Goal: Task Accomplishment & Management: Manage account settings

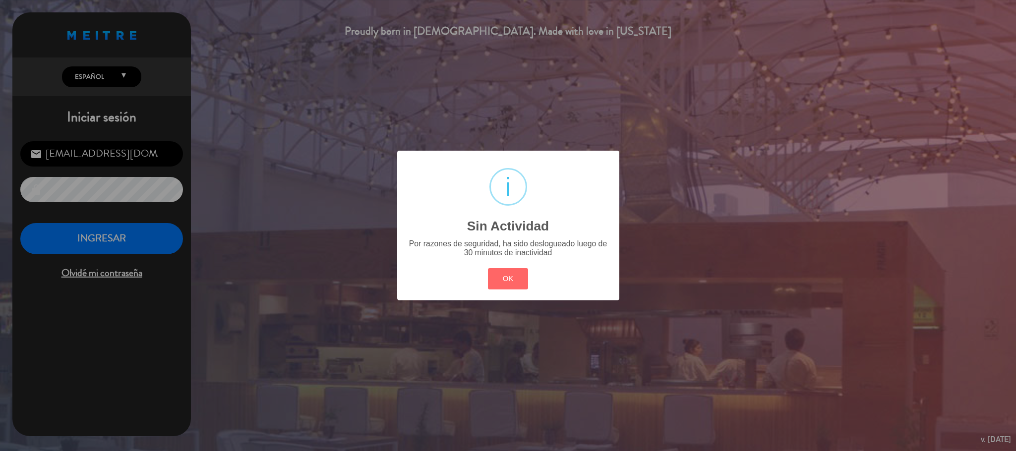
drag, startPoint x: 0, startPoint y: 0, endPoint x: 118, endPoint y: 238, distance: 265.6
click at [509, 279] on button "OK" at bounding box center [508, 278] width 40 height 21
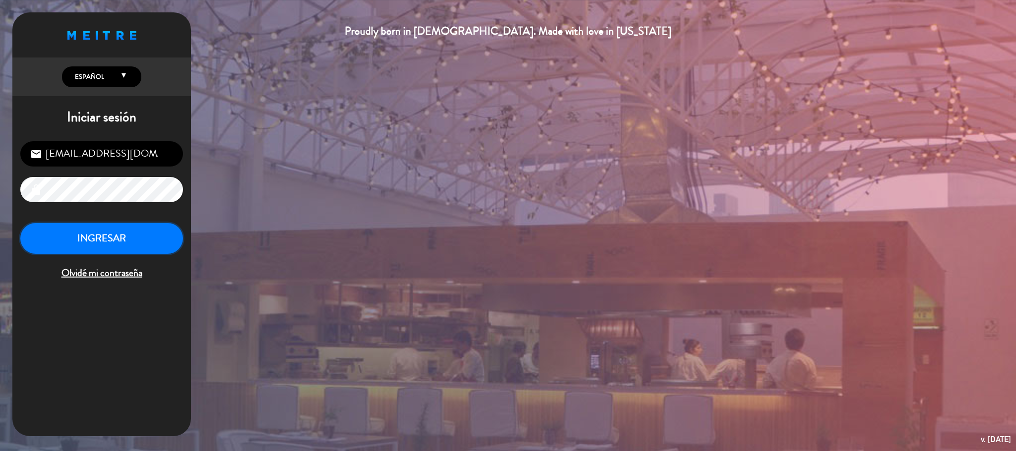
click at [119, 238] on button "INGRESAR" at bounding box center [101, 238] width 163 height 31
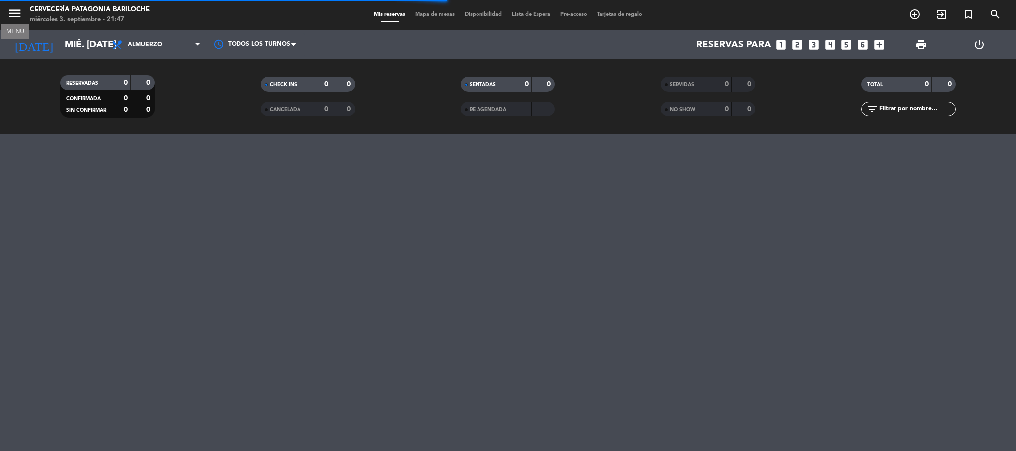
click at [20, 8] on icon "menu" at bounding box center [14, 13] width 15 height 15
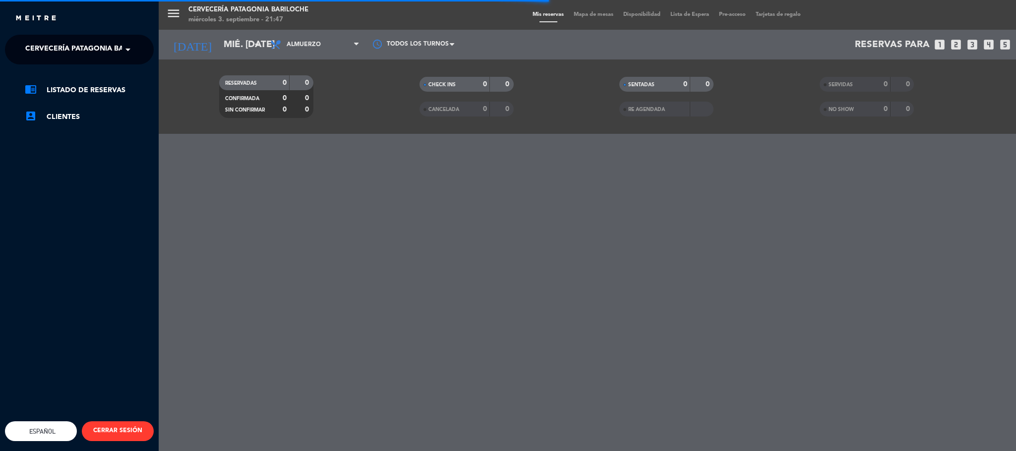
drag, startPoint x: 342, startPoint y: 178, endPoint x: 287, endPoint y: 91, distance: 102.8
click at [342, 179] on div "menu Cervecería Patagonia Bariloche miércoles 3. septiembre - 21:47 Mis reserva…" at bounding box center [667, 225] width 1016 height 451
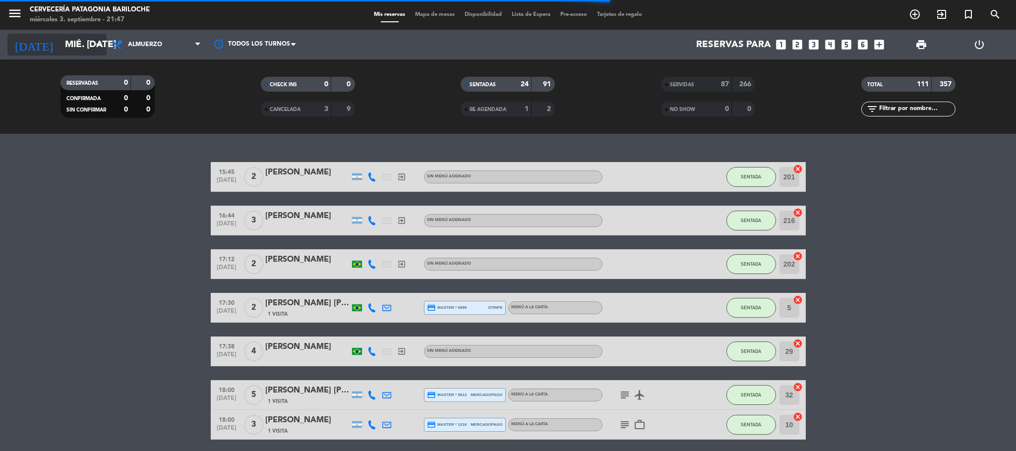
click at [85, 37] on input "mié. [DATE]" at bounding box center [120, 44] width 120 height 21
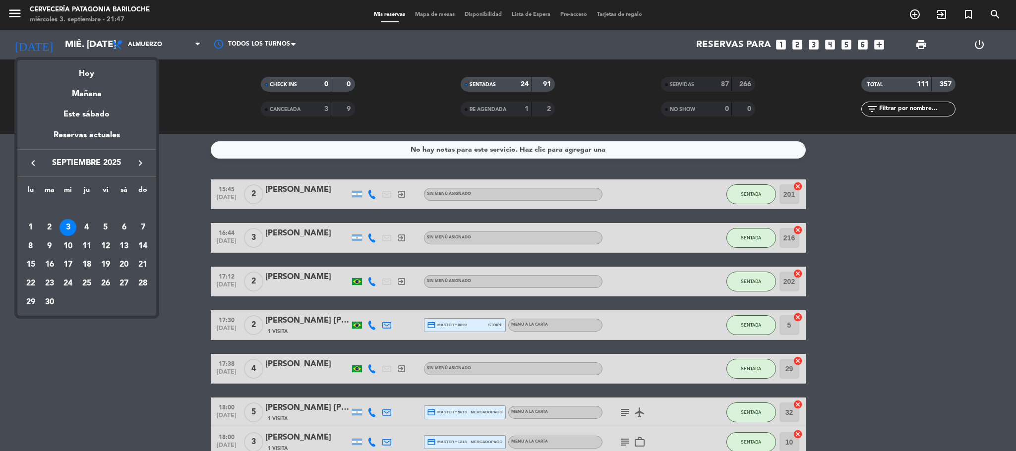
click at [34, 165] on icon "keyboard_arrow_left" at bounding box center [33, 163] width 12 height 12
click at [124, 226] on div "9" at bounding box center [124, 227] width 17 height 17
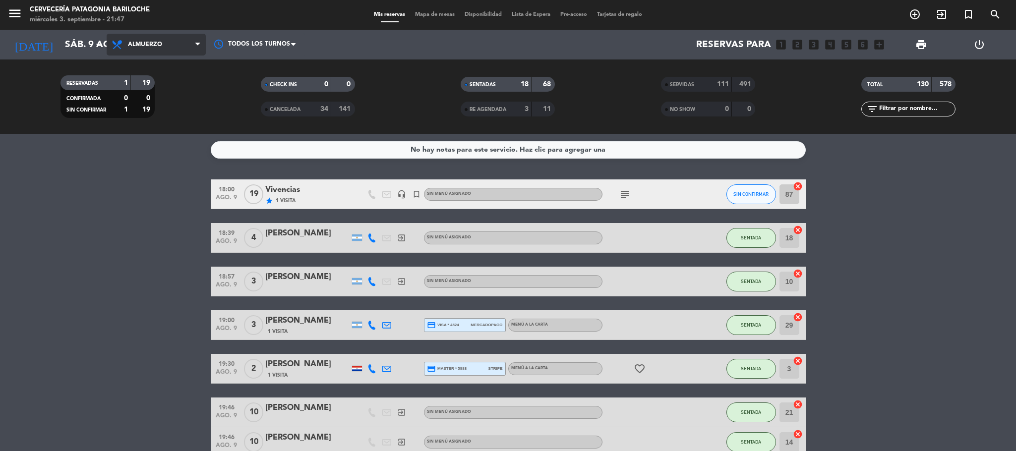
click at [165, 54] on span "Almuerzo" at bounding box center [156, 45] width 99 height 22
click at [174, 64] on div "menu Cervecería Patagonia Bariloche miércoles 3. septiembre - 21:47 Mis reserva…" at bounding box center [508, 67] width 1016 height 134
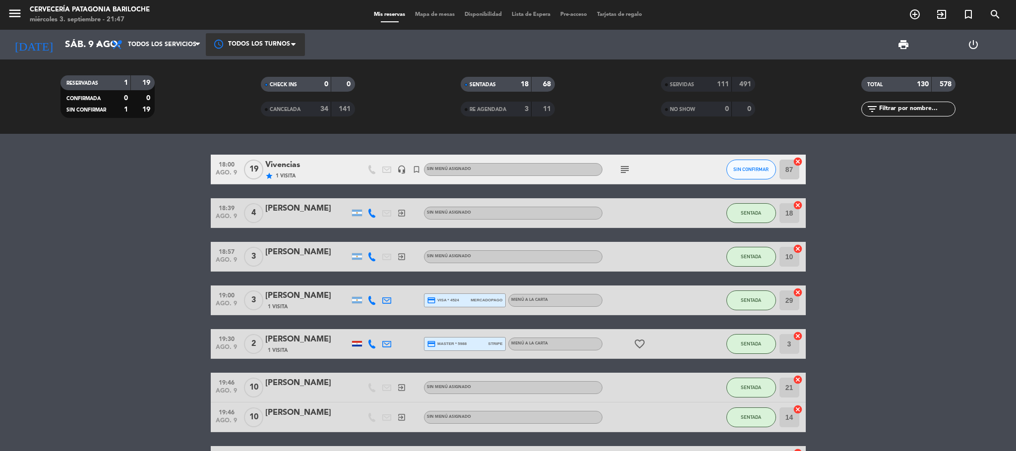
click at [290, 40] on div at bounding box center [255, 44] width 99 height 22
click at [274, 109] on span "CANCELADA" at bounding box center [285, 109] width 31 height 5
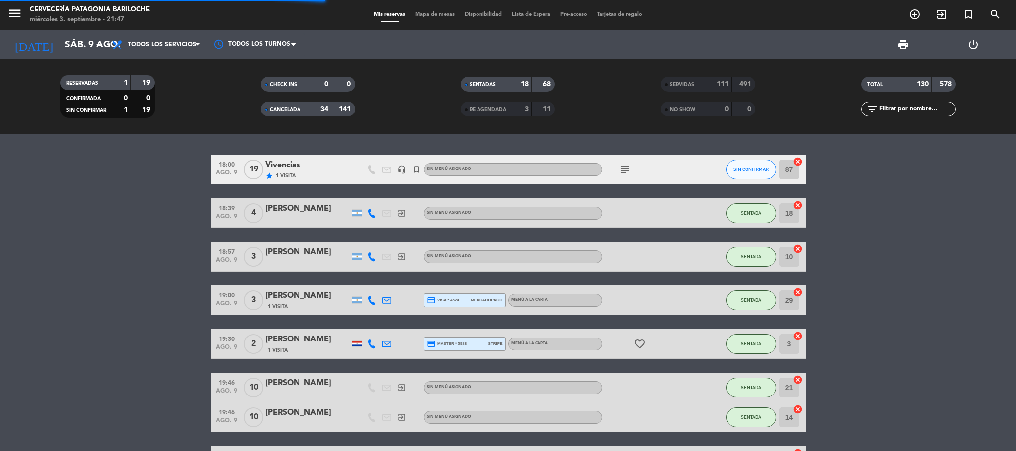
click at [697, 83] on div "SERVIDAS" at bounding box center [687, 84] width 46 height 11
click at [290, 107] on span "CANCELADA" at bounding box center [285, 109] width 31 height 5
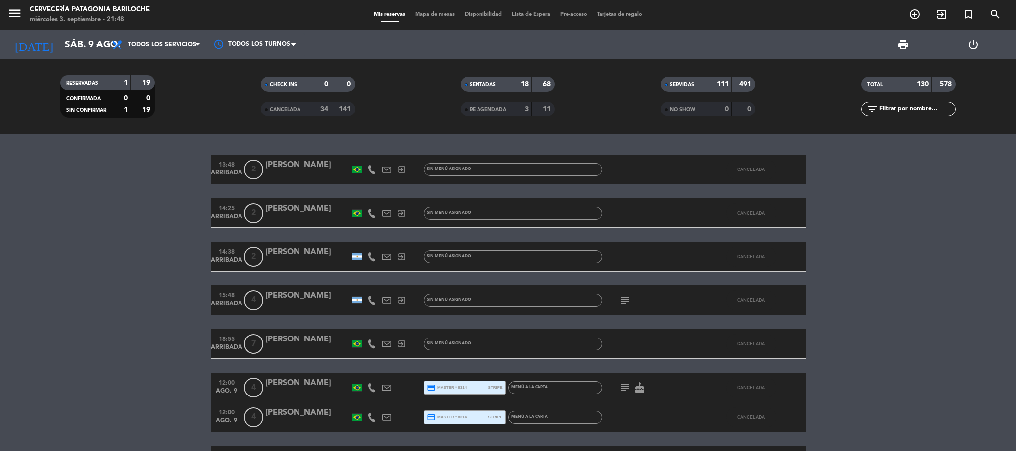
click at [679, 84] on span "SERVIDAS" at bounding box center [682, 84] width 24 height 5
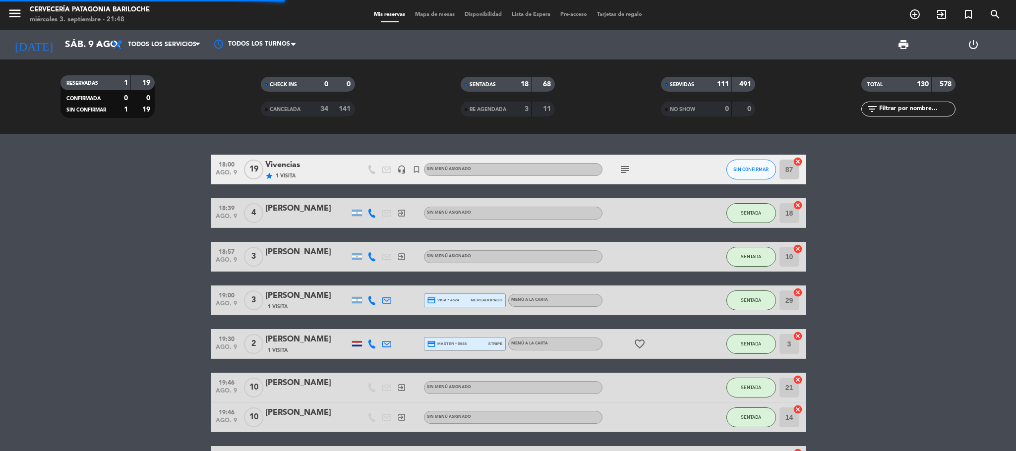
click at [478, 84] on span "SENTADAS" at bounding box center [483, 84] width 26 height 5
click at [873, 77] on div "TOTAL 130 578" at bounding box center [909, 84] width 94 height 15
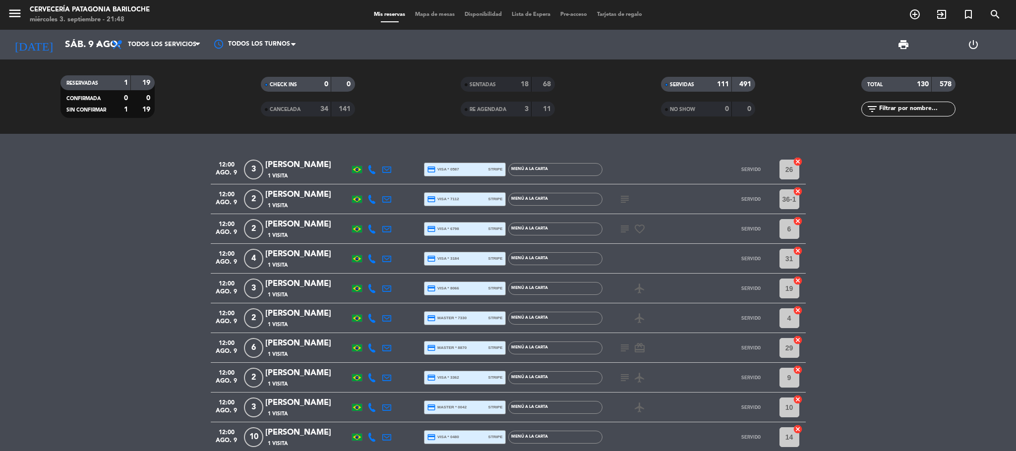
scroll to position [298, 0]
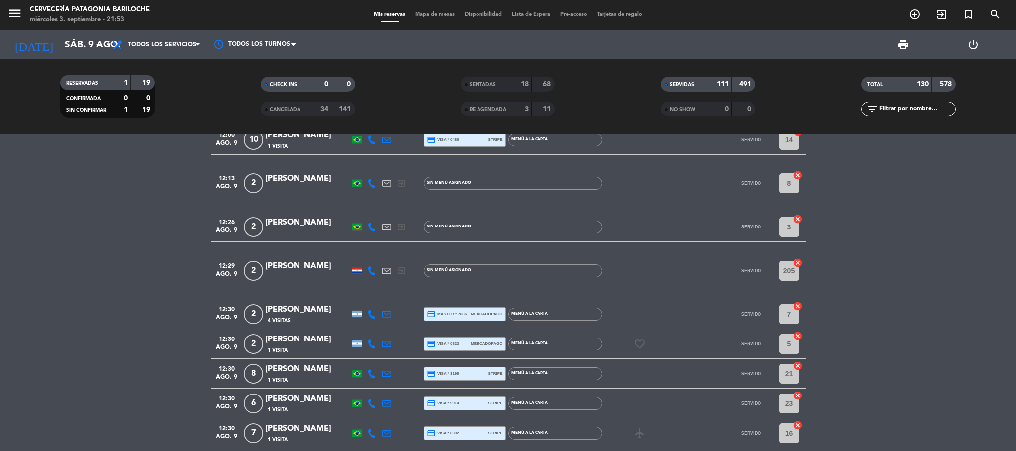
click at [281, 320] on span "4 Visitas" at bounding box center [279, 321] width 23 height 8
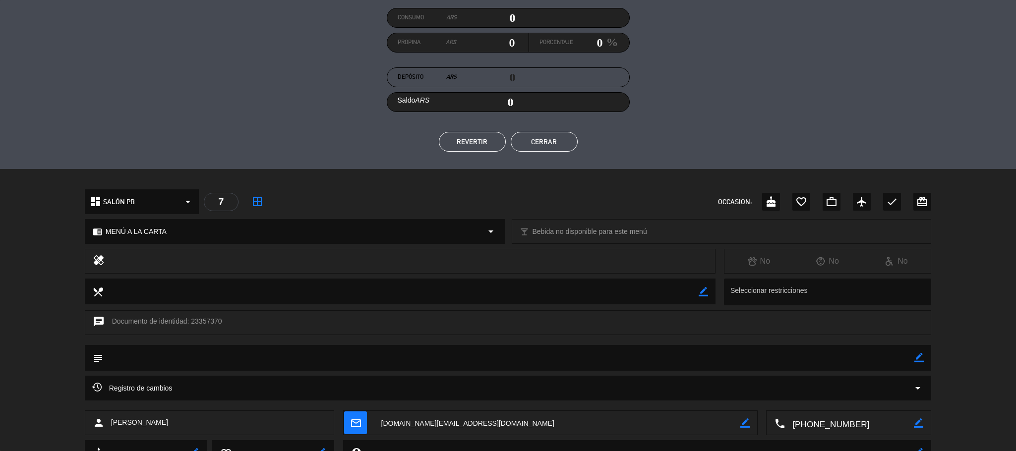
scroll to position [198, 0]
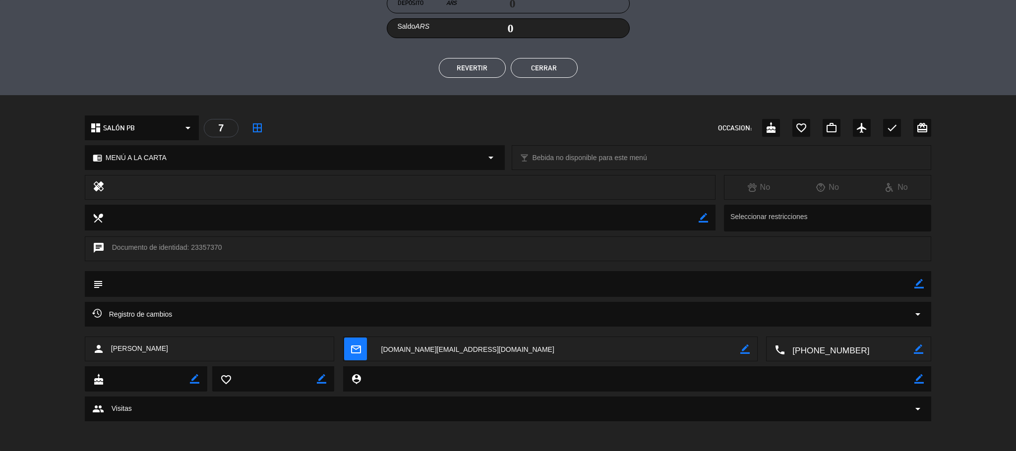
click at [162, 414] on div "group Visitas arrow_drop_down" at bounding box center [508, 409] width 832 height 12
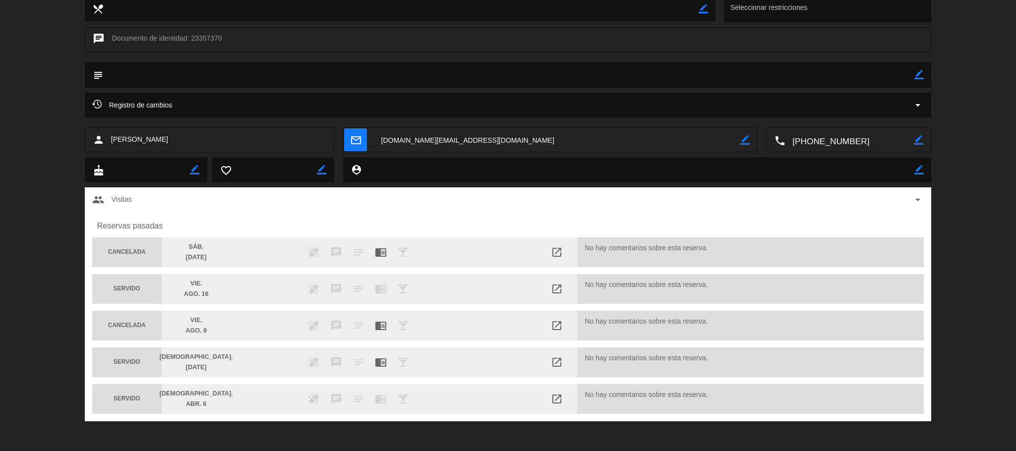
scroll to position [0, 0]
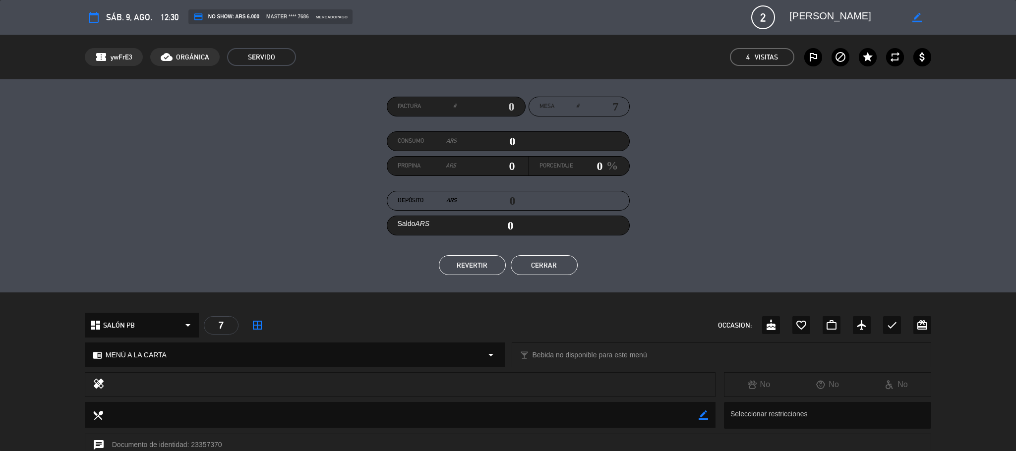
click at [549, 265] on button "Cerrar" at bounding box center [544, 265] width 67 height 20
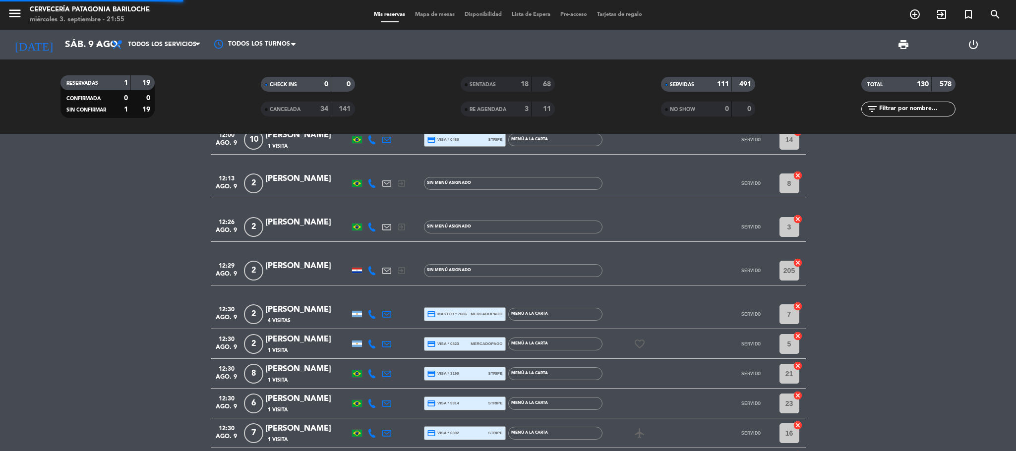
click at [292, 107] on span "CANCELADA" at bounding box center [285, 109] width 31 height 5
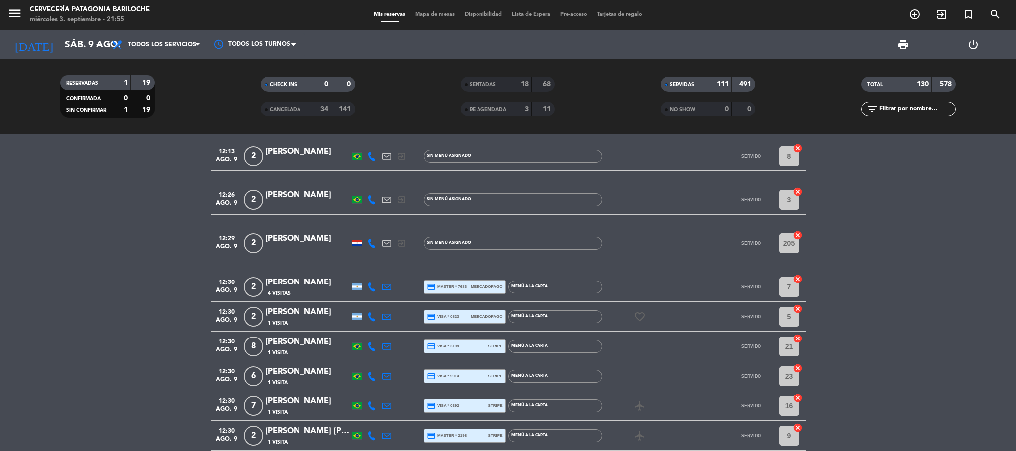
scroll to position [372, 0]
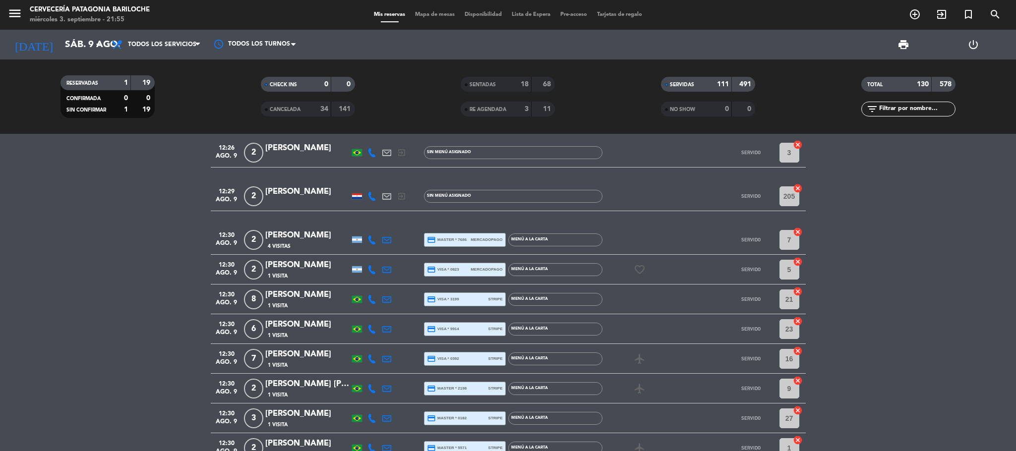
click at [308, 243] on div "4 Visitas" at bounding box center [307, 246] width 84 height 8
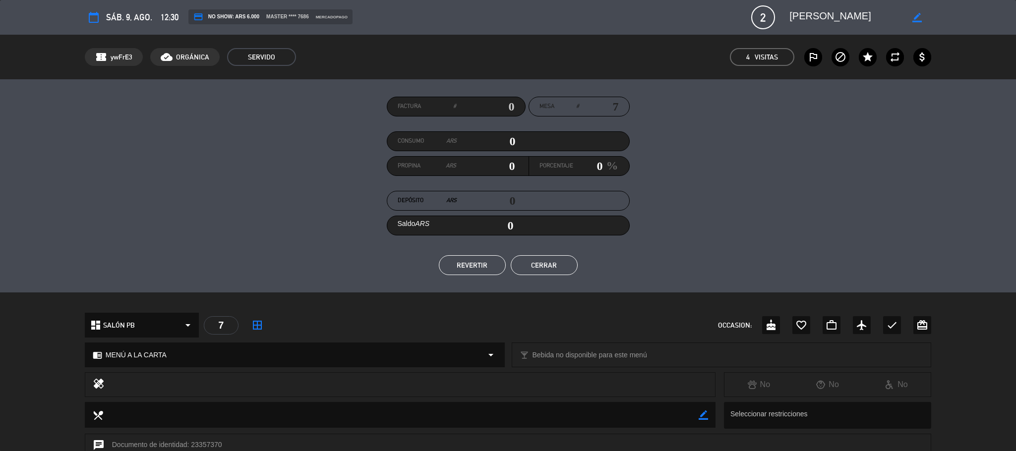
scroll to position [198, 0]
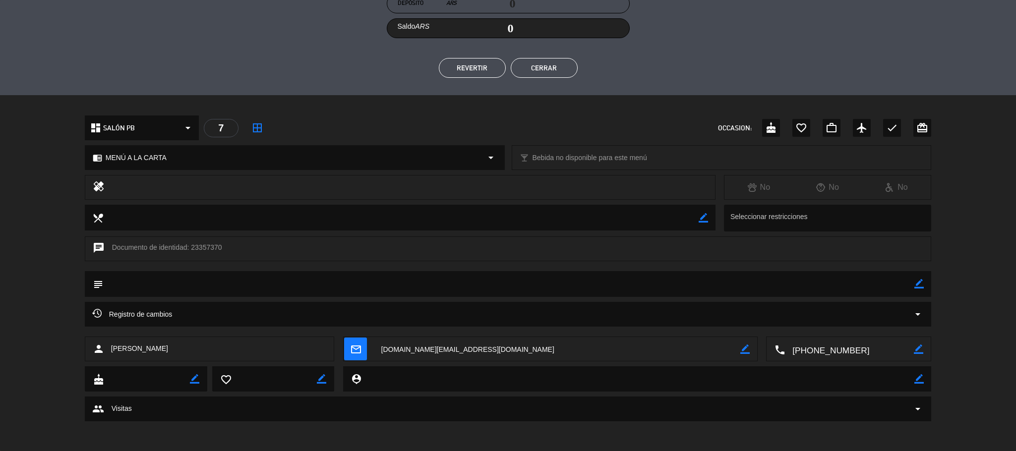
click at [268, 404] on div "group Visitas arrow_drop_down" at bounding box center [508, 409] width 832 height 12
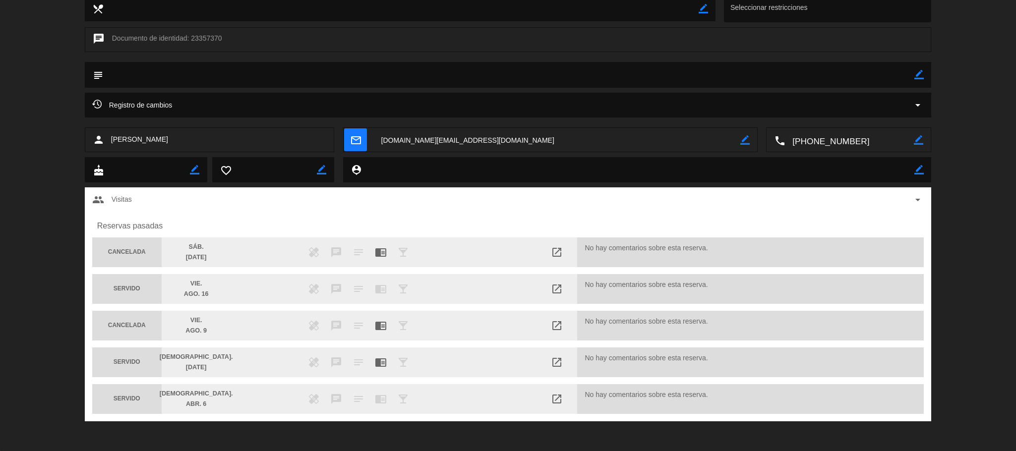
scroll to position [0, 0]
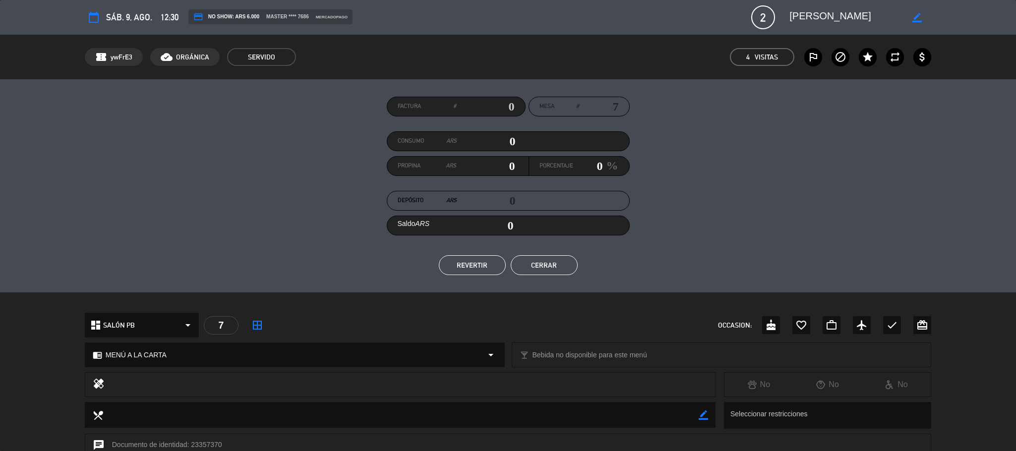
click at [536, 258] on button "Cerrar" at bounding box center [544, 265] width 67 height 20
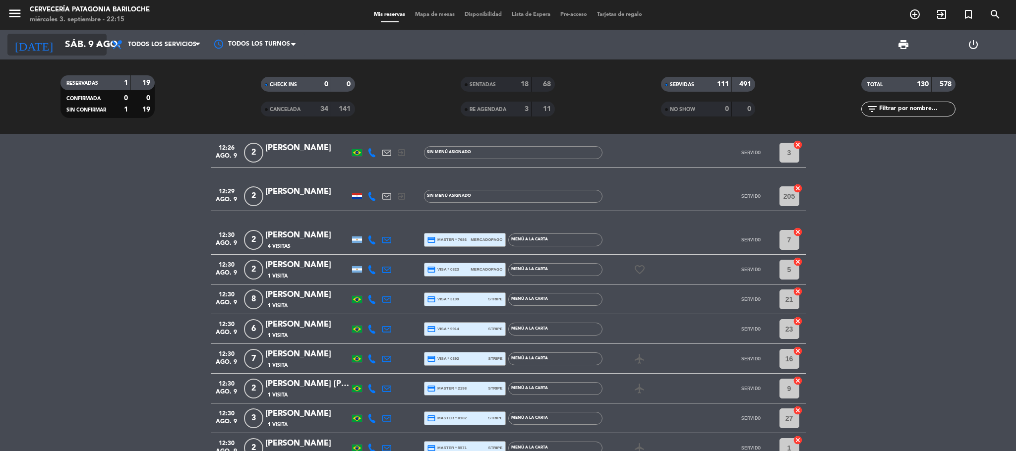
click at [60, 50] on input "sáb. 9 ago." at bounding box center [120, 44] width 120 height 21
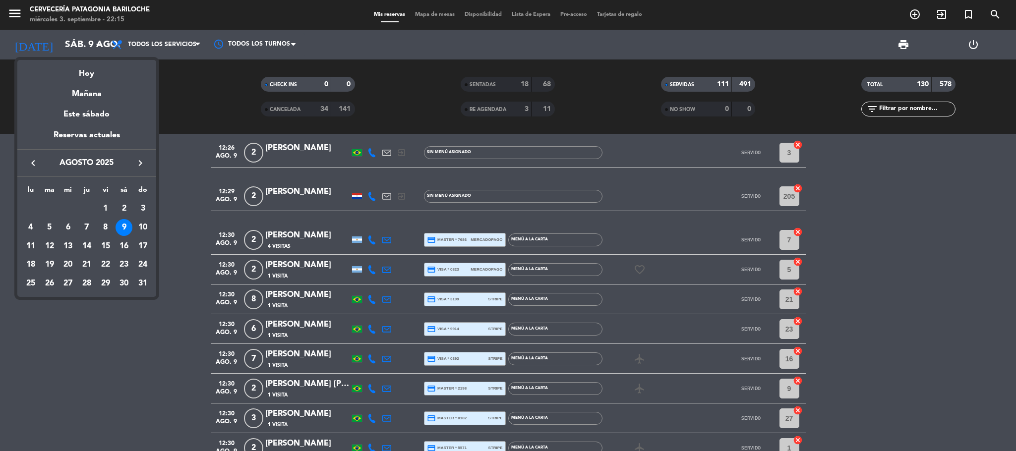
click at [27, 160] on icon "keyboard_arrow_left" at bounding box center [33, 163] width 12 height 12
click at [106, 263] on div "18" at bounding box center [105, 265] width 17 height 17
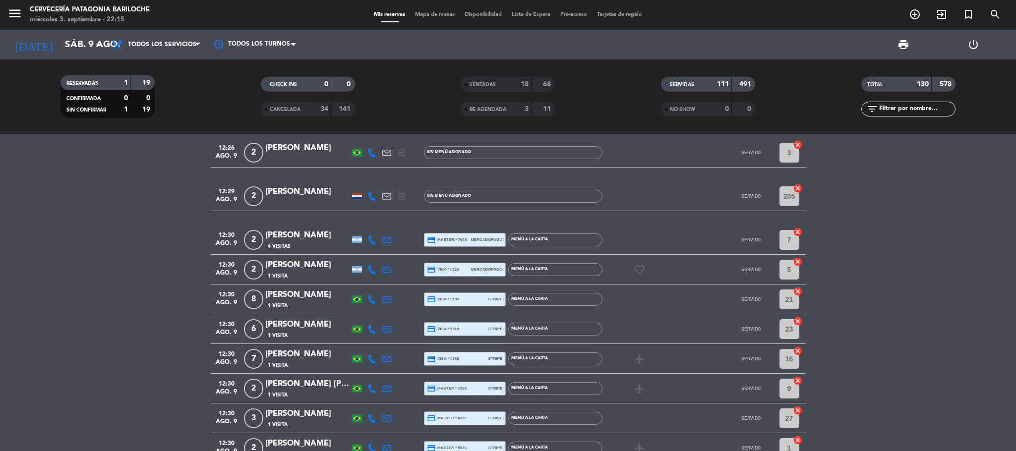
type input "vie. [DATE]"
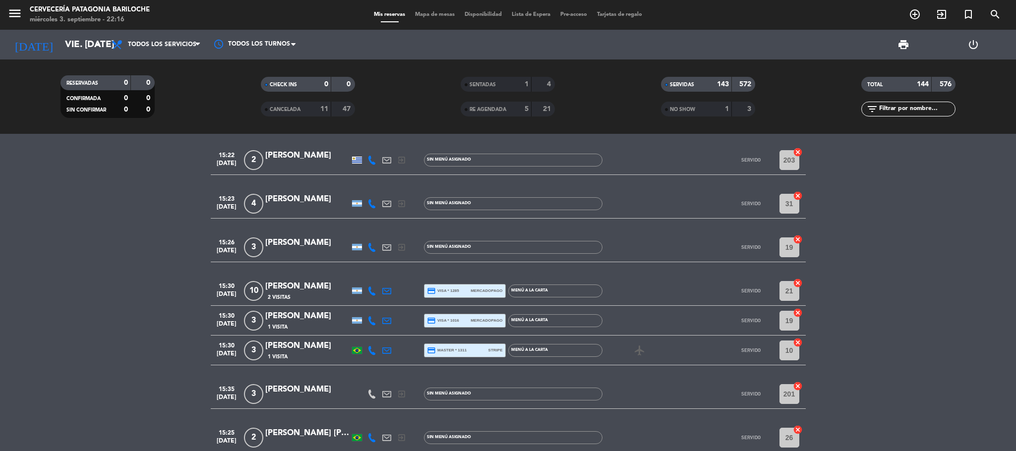
scroll to position [1712, 0]
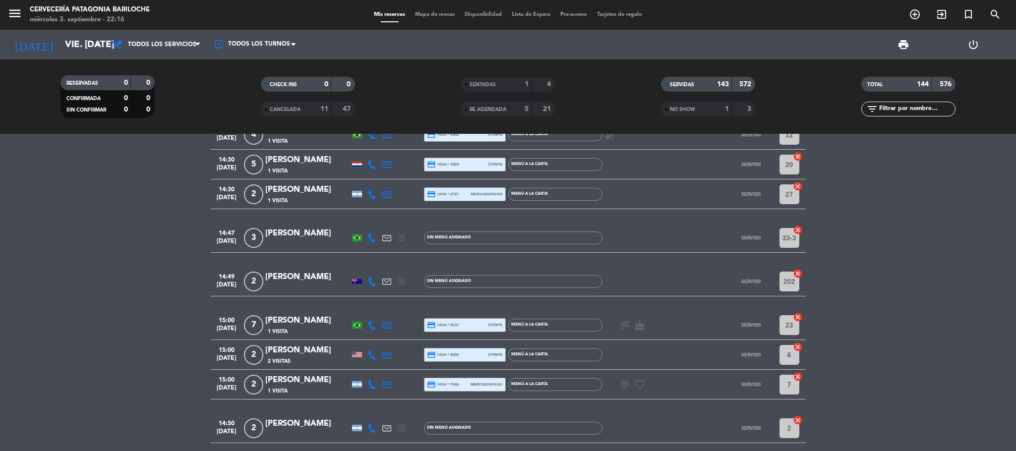
click at [301, 111] on span "CANCELADA" at bounding box center [285, 109] width 31 height 5
click at [490, 112] on span "RE AGENDADA" at bounding box center [488, 109] width 37 height 5
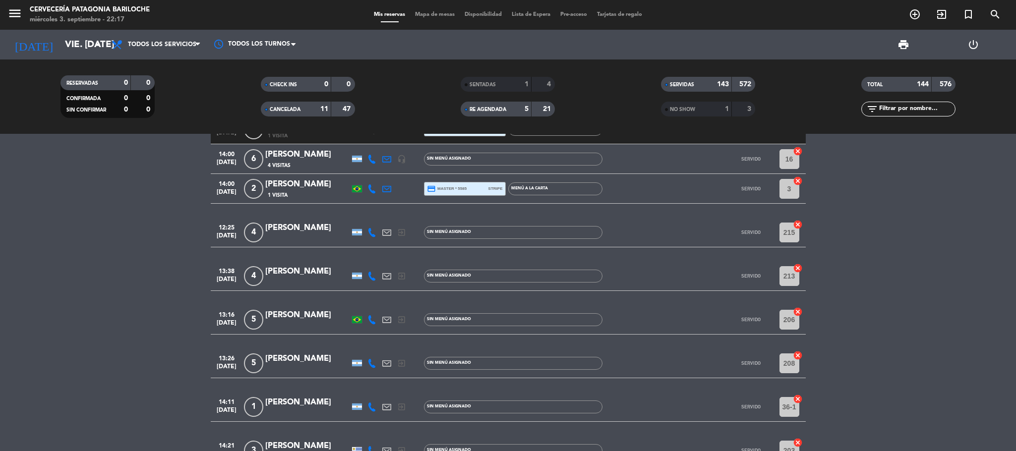
scroll to position [1265, 0]
